Goal: Task Accomplishment & Management: Use online tool/utility

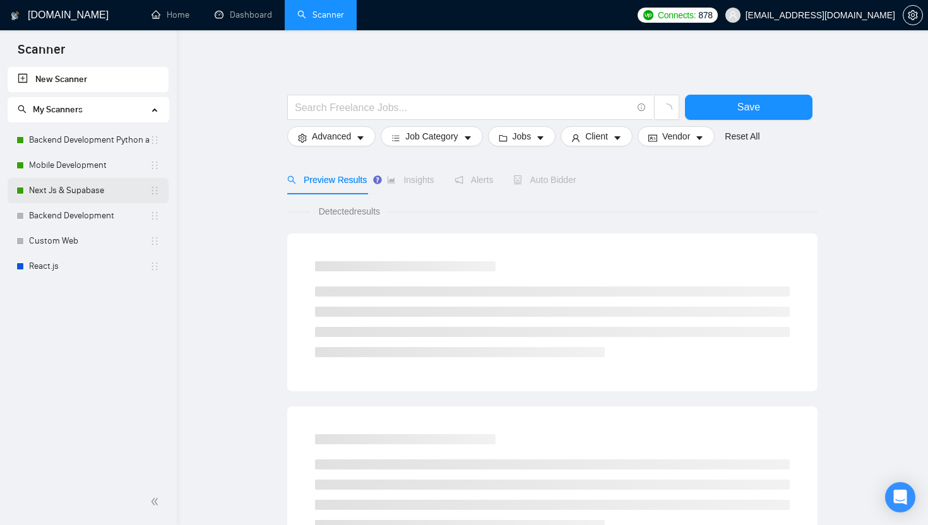
click at [80, 200] on link "Next Js & Supabase" at bounding box center [89, 190] width 121 height 25
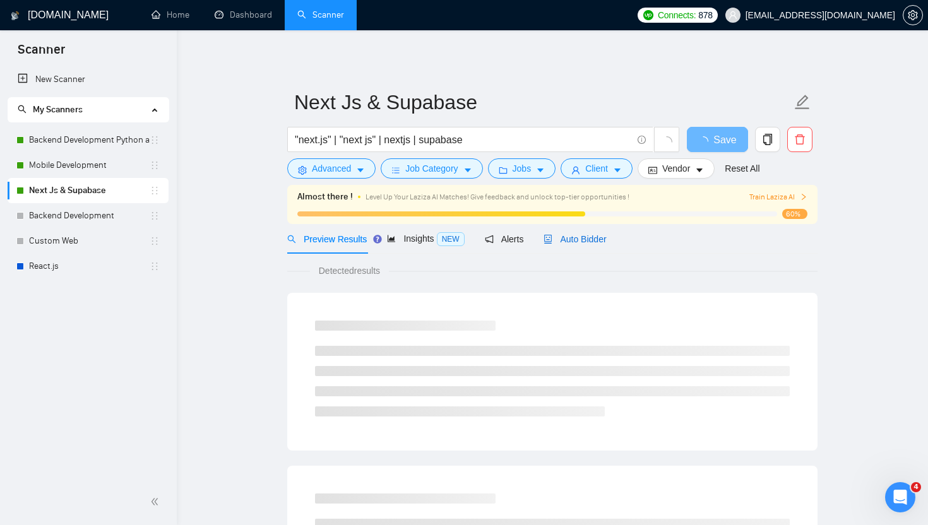
click at [572, 241] on span "Auto Bidder" at bounding box center [574, 239] width 62 height 10
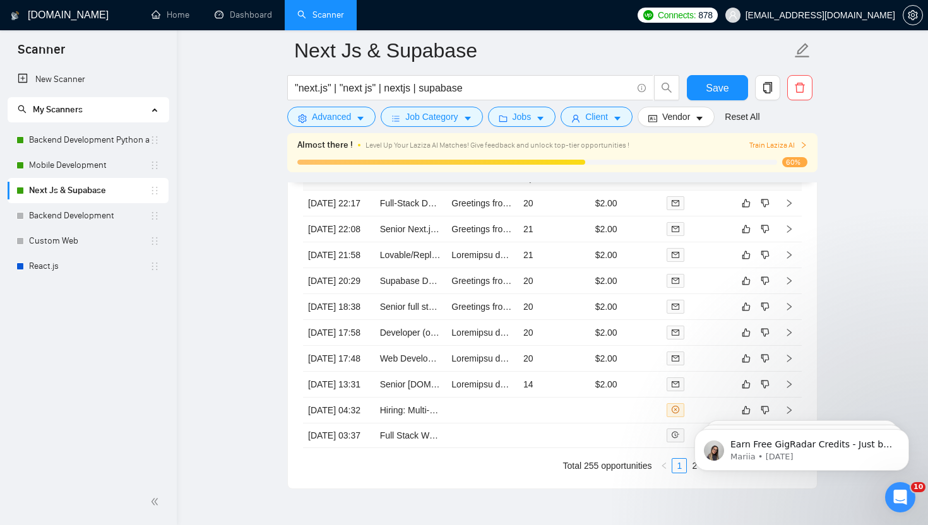
scroll to position [3456, 0]
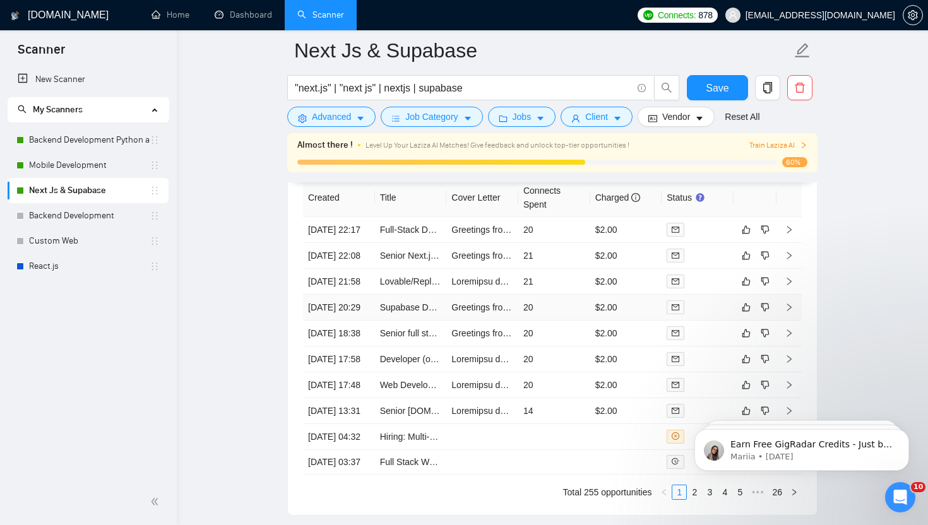
scroll to position [3426, 0]
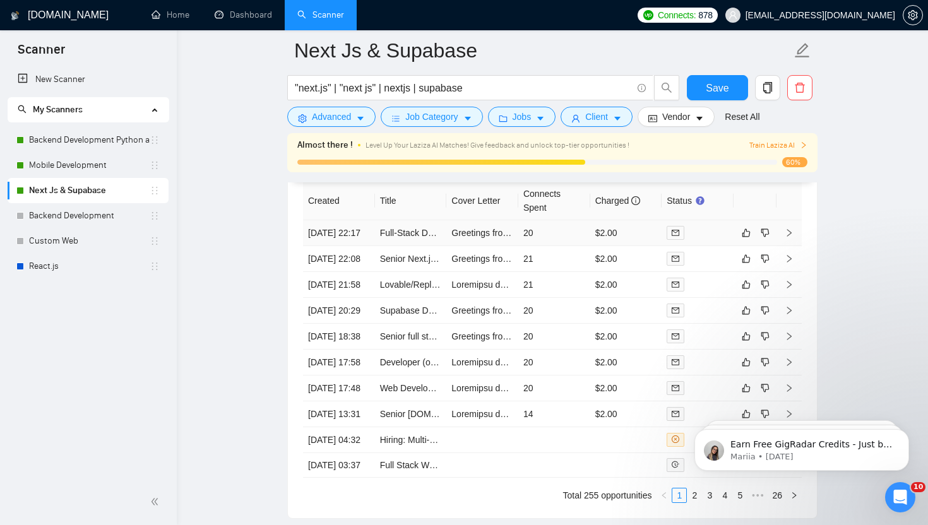
click at [571, 246] on td "20" at bounding box center [554, 233] width 72 height 26
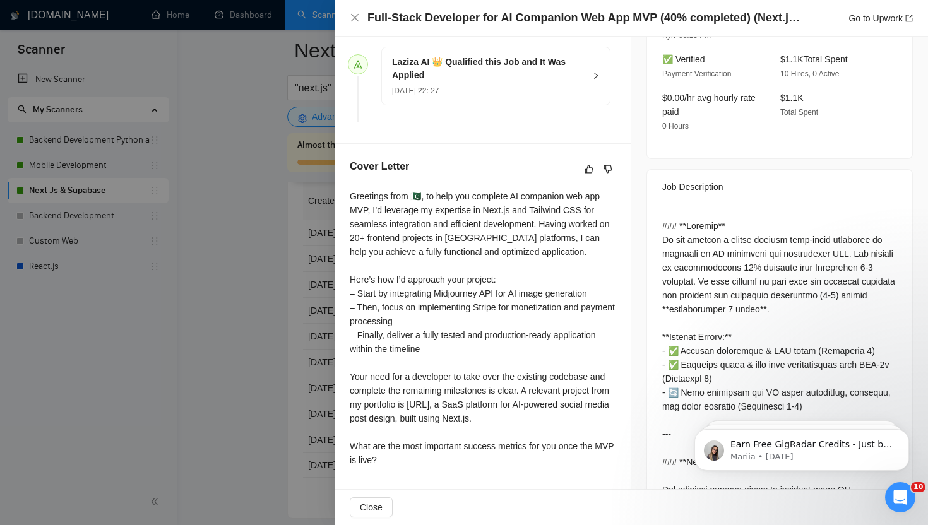
scroll to position [354, 0]
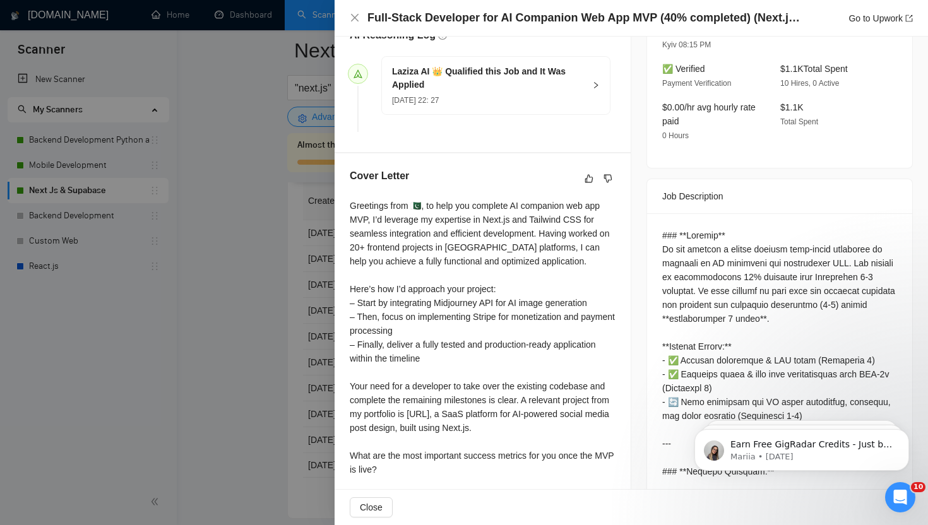
click at [245, 271] on div at bounding box center [464, 262] width 928 height 525
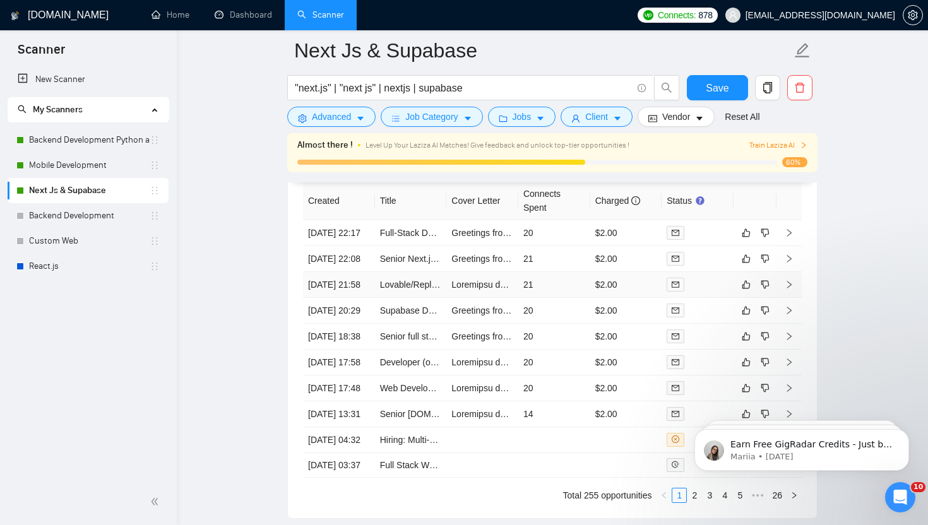
click at [562, 298] on td "21" at bounding box center [554, 285] width 72 height 26
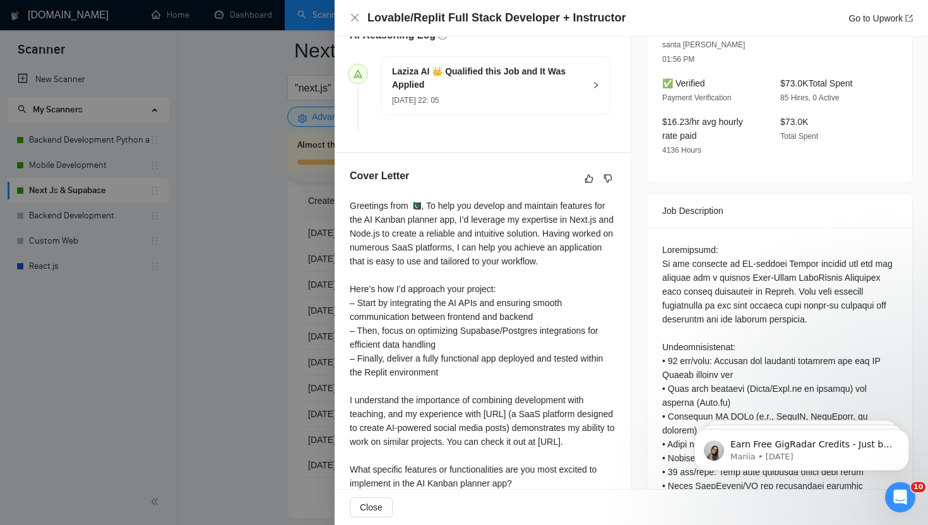
click at [259, 253] on div at bounding box center [464, 262] width 928 height 525
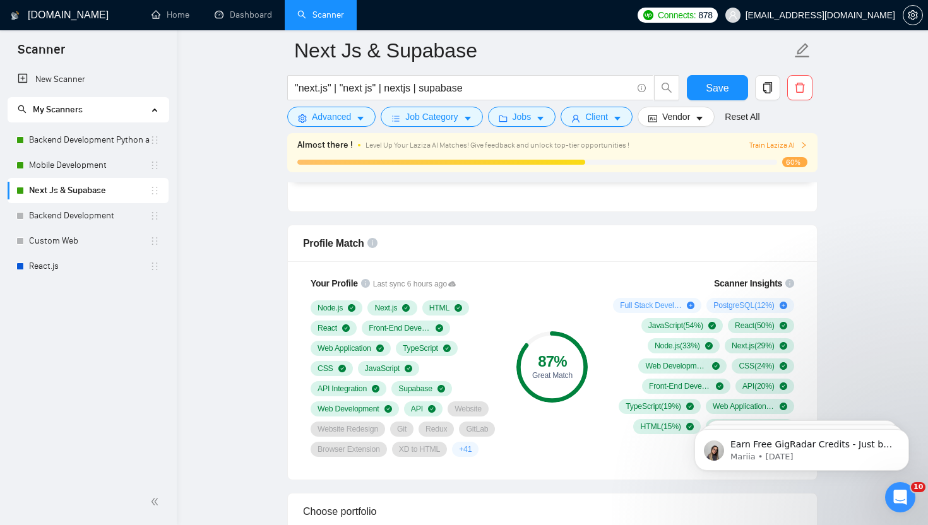
scroll to position [940, 0]
